Goal: Ask a question

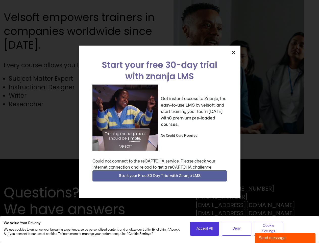
click at [160, 121] on div "Get instant access to Znanja, the easy-to-use LMS by velsoft, and start trainin…" at bounding box center [160, 117] width 135 height 66
click at [234, 52] on icon "Close" at bounding box center [234, 53] width 4 height 4
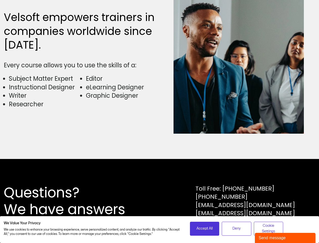
click at [160, 176] on div "Questions? We have answers Toll Free: [PHONE_NUMBER] [PHONE_NUMBER] [EMAIL_ADDR…" at bounding box center [159, 201] width 319 height 84
click at [205, 228] on span "Accept All" at bounding box center [205, 229] width 16 height 6
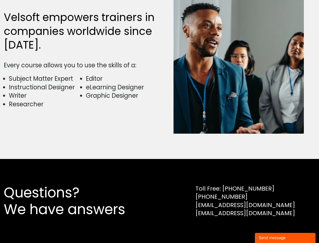
click at [237, 228] on div "Questions? We have answers Toll Free: [PHONE_NUMBER] [PHONE_NUMBER] [EMAIL_ADDR…" at bounding box center [159, 201] width 319 height 84
click at [269, 228] on div "Questions? We have answers Toll Free: [PHONE_NUMBER] [PHONE_NUMBER] [EMAIL_ADDR…" at bounding box center [159, 201] width 319 height 84
click at [286, 238] on div "Send message" at bounding box center [285, 238] width 53 height 6
